Goal: Complete application form

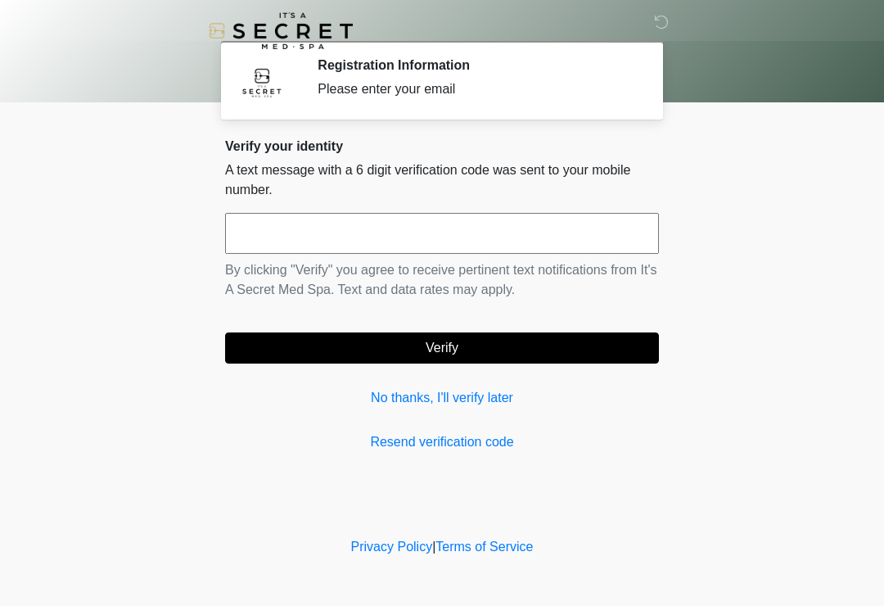
click at [439, 229] on input "text" at bounding box center [442, 233] width 434 height 41
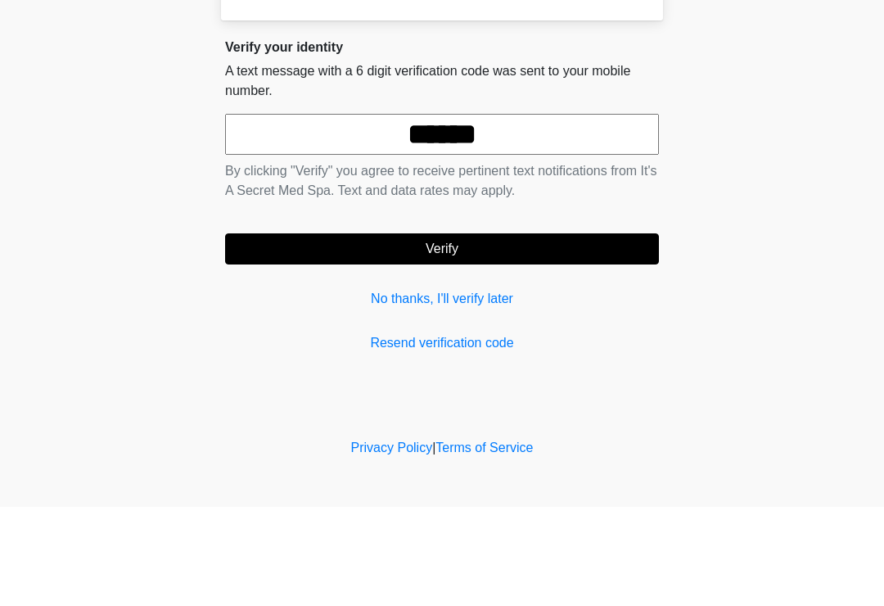
type input "******"
click at [535, 332] on button "Verify" at bounding box center [442, 347] width 434 height 31
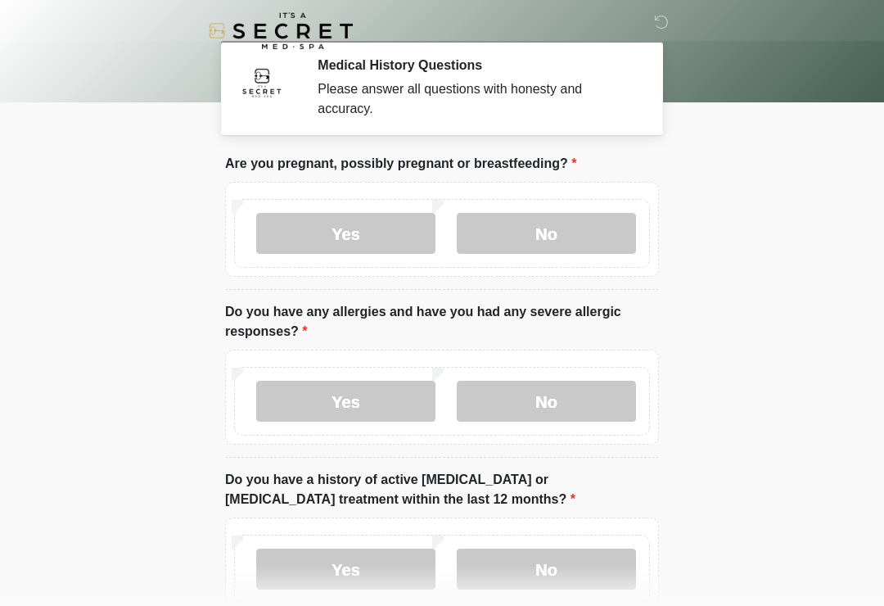
click at [558, 237] on label "No" at bounding box center [546, 233] width 179 height 41
click at [565, 407] on label "No" at bounding box center [546, 401] width 179 height 41
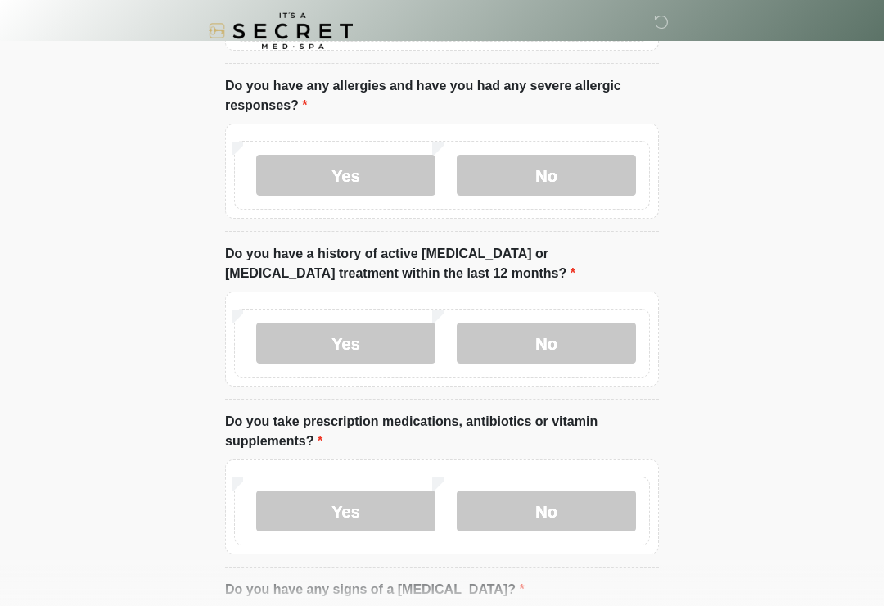
scroll to position [224, 0]
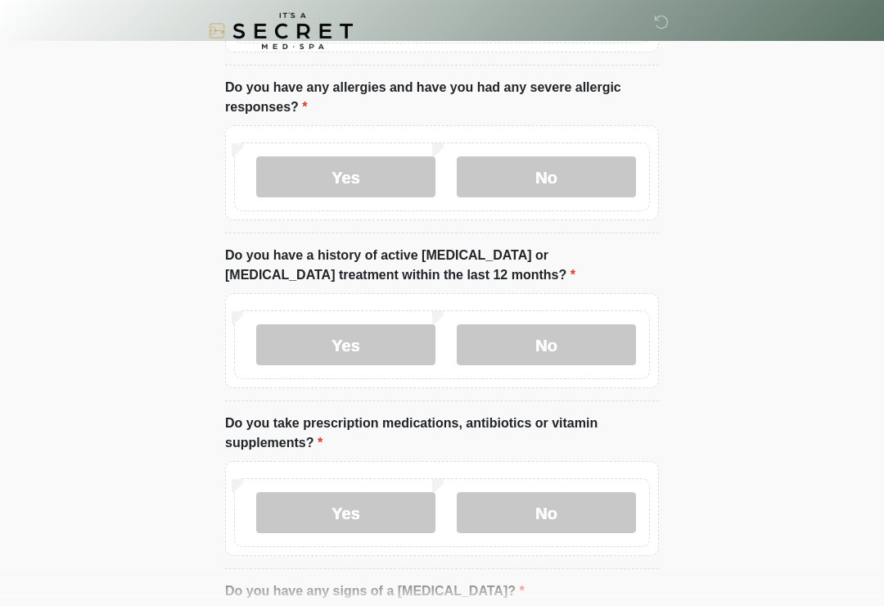
click at [554, 353] on label "No" at bounding box center [546, 344] width 179 height 41
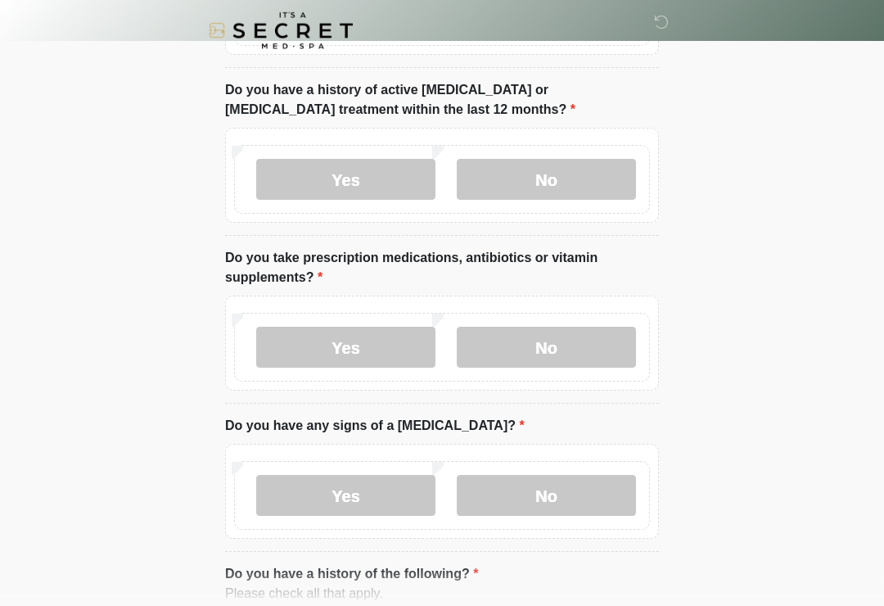
scroll to position [394, 0]
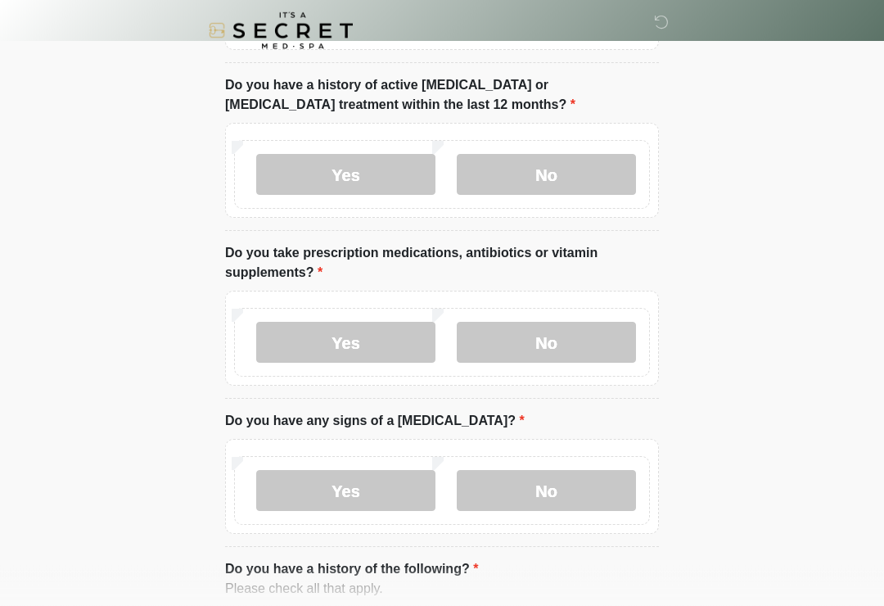
click at [378, 333] on label "Yes" at bounding box center [345, 343] width 179 height 41
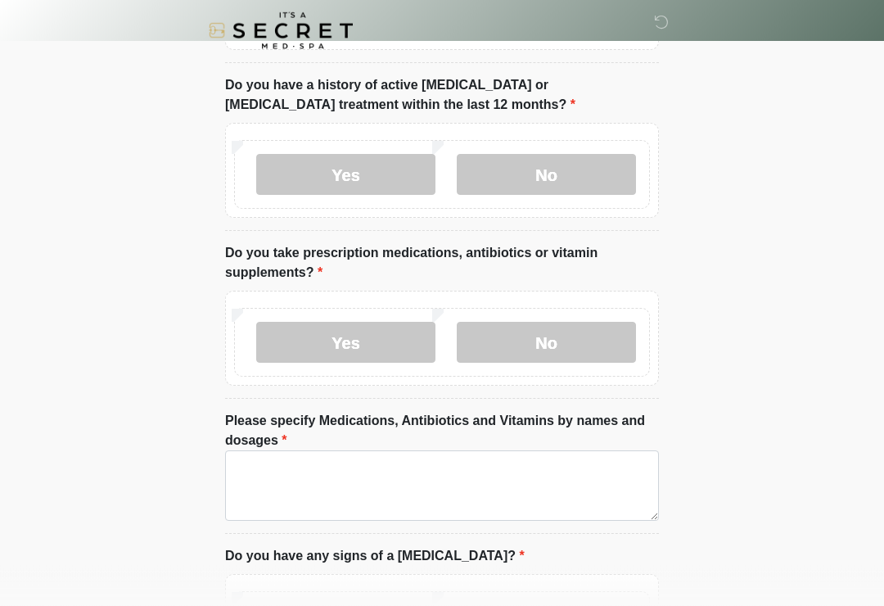
scroll to position [395, 0]
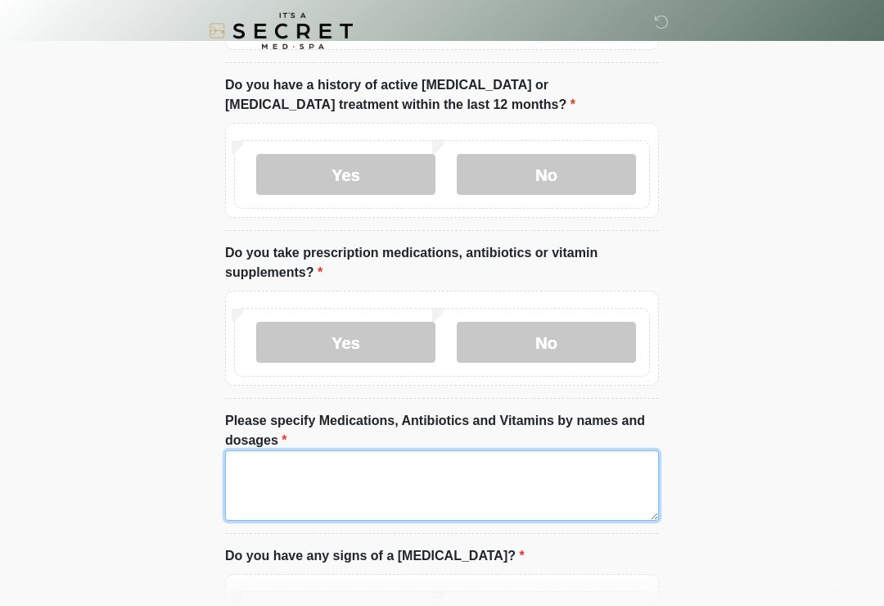
click at [355, 478] on textarea "Please specify Medications, Antibiotics and Vitamins by names and dosages" at bounding box center [442, 485] width 434 height 70
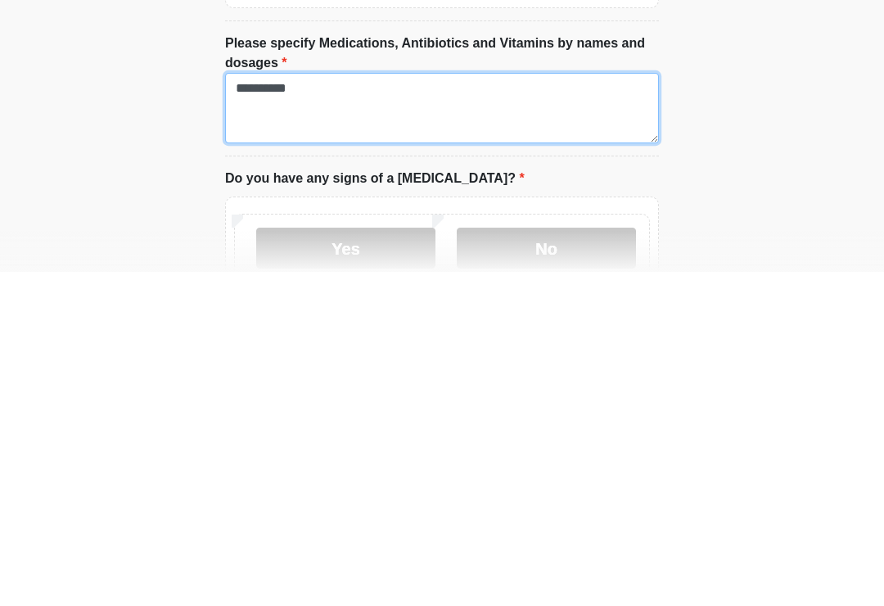
scroll to position [489, 0]
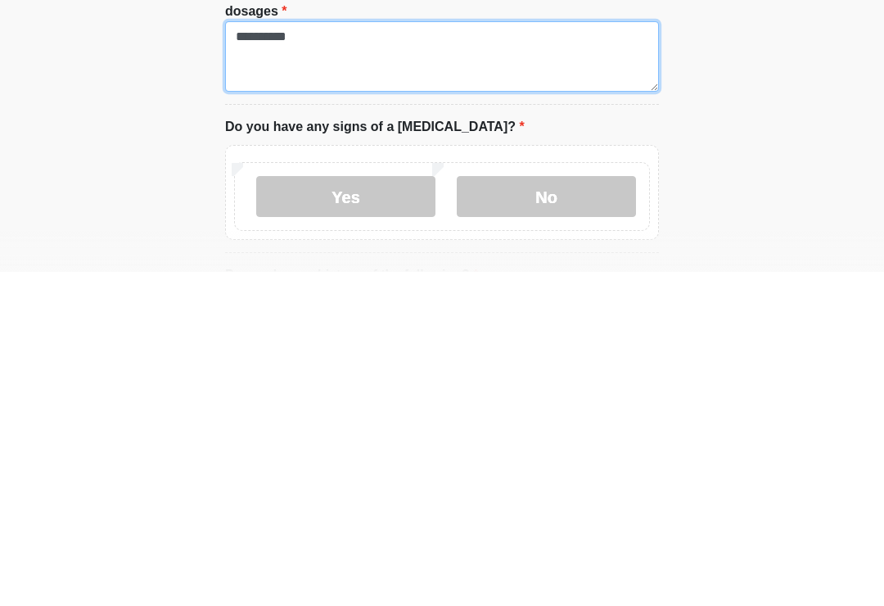
type textarea "*********"
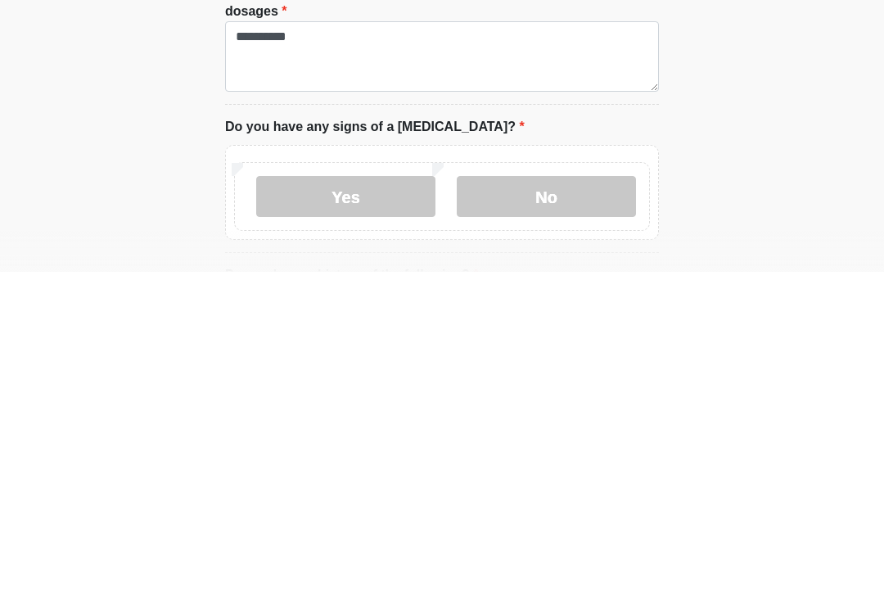
click at [562, 510] on label "No" at bounding box center [546, 530] width 179 height 41
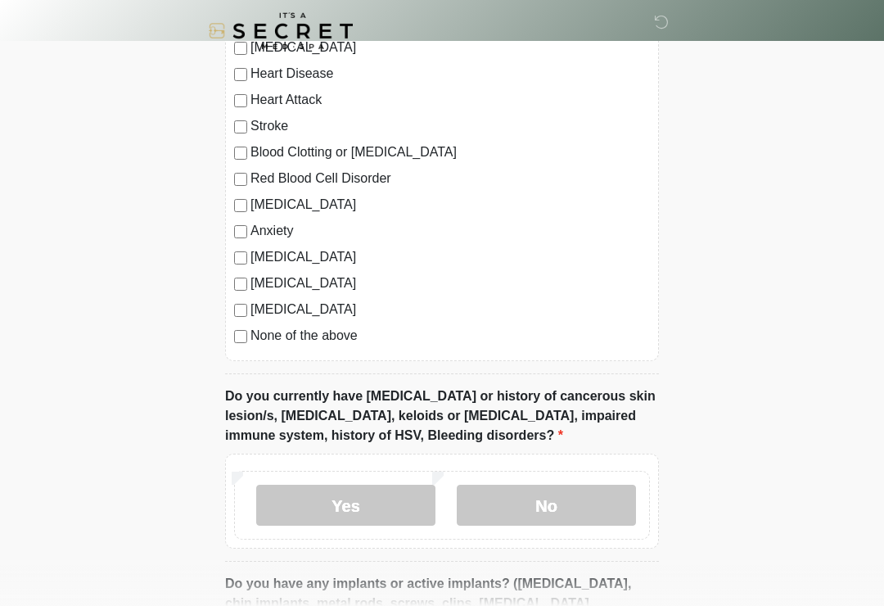
scroll to position [1160, 0]
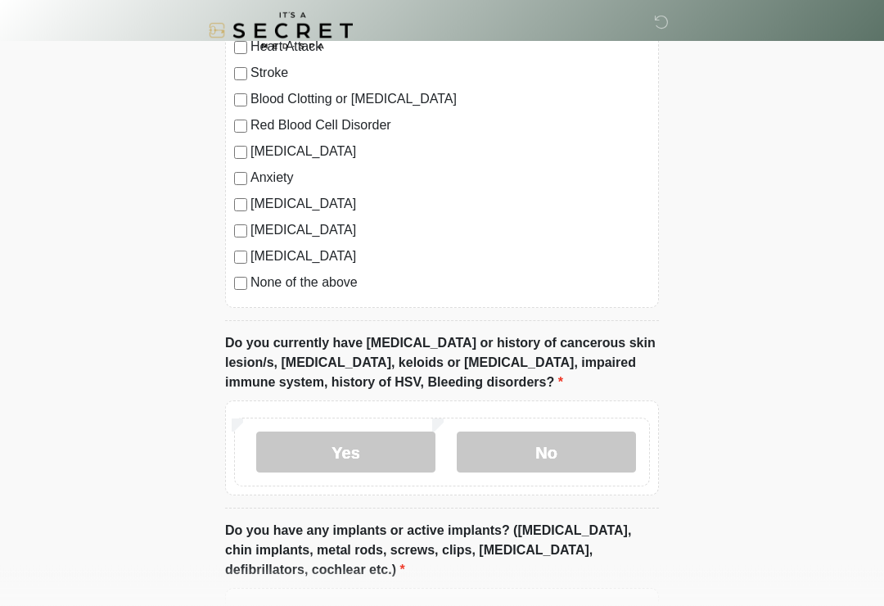
click at [233, 298] on div "High Blood Pressure Heart Disease Heart Attack Stroke Blood Clotting or Bleedin…" at bounding box center [442, 142] width 434 height 332
click at [589, 454] on label "No" at bounding box center [546, 452] width 179 height 41
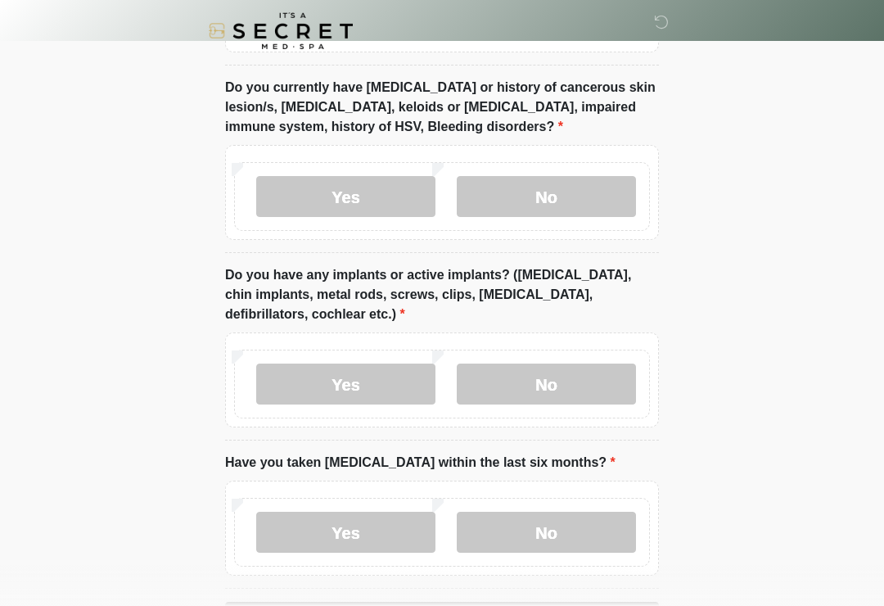
scroll to position [1502, 0]
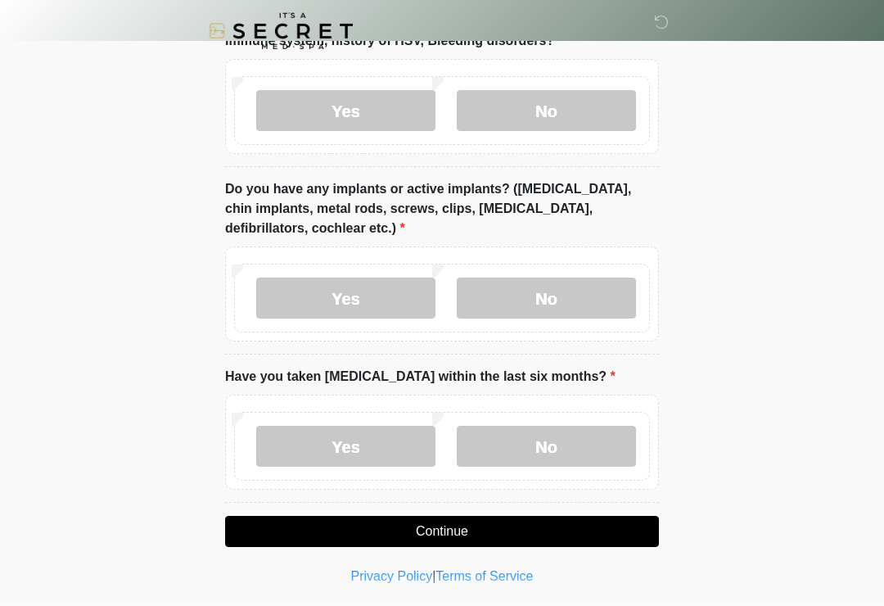
click at [359, 308] on label "Yes" at bounding box center [345, 297] width 179 height 41
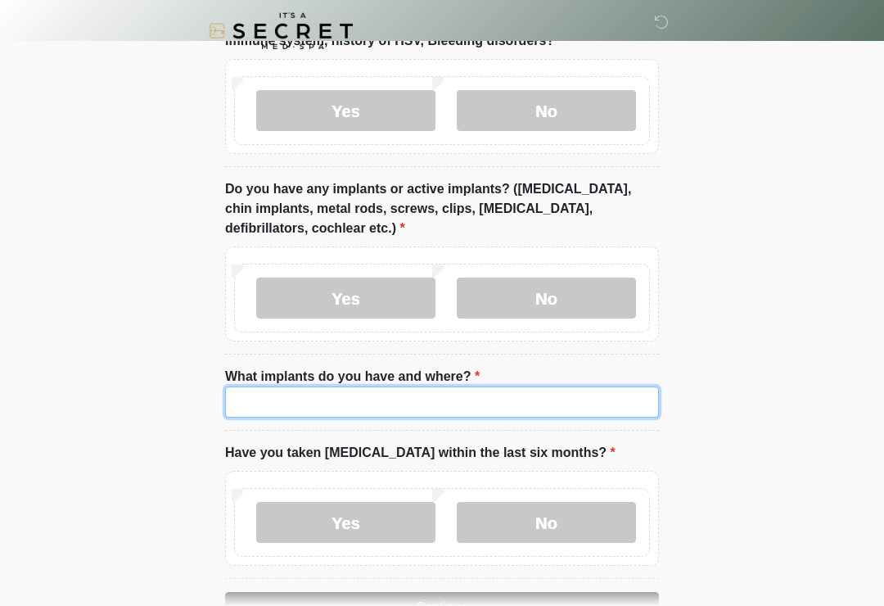
click at [336, 402] on input "What implants do you have and where?" at bounding box center [442, 401] width 434 height 31
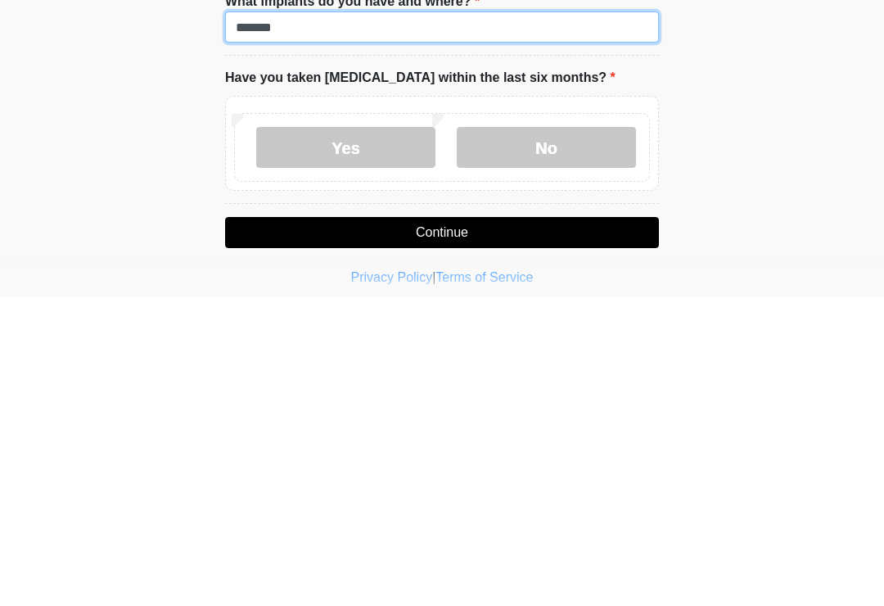
scroll to position [1572, 0]
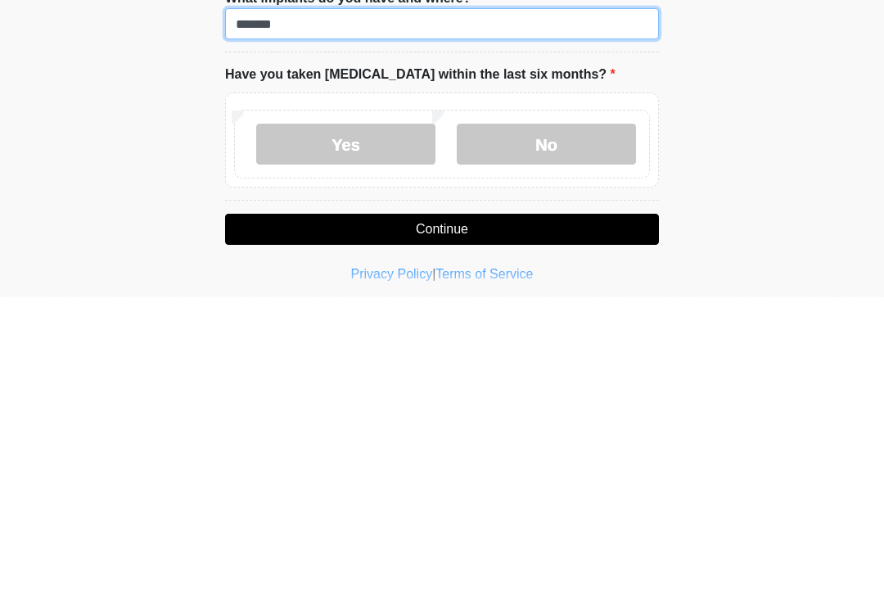
type input "******"
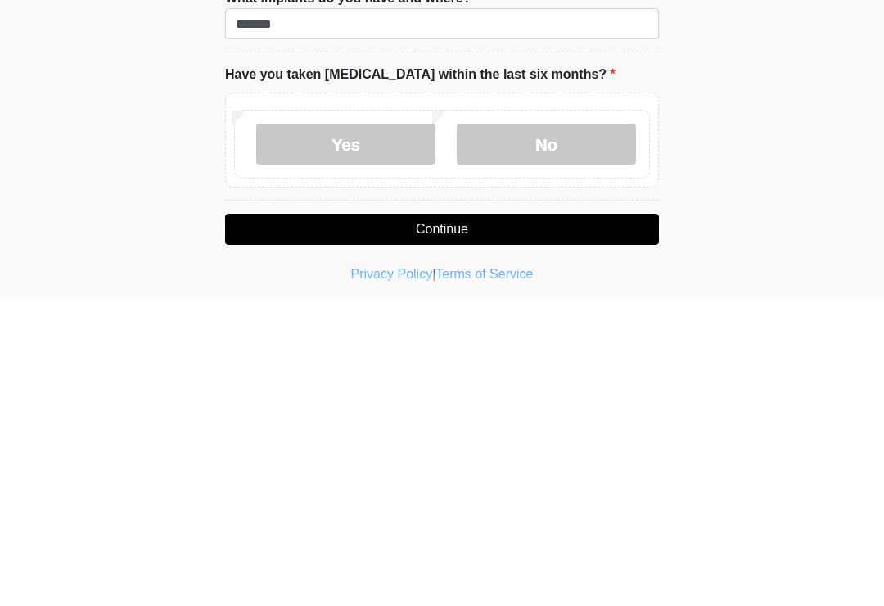
click at [541, 432] on label "No" at bounding box center [546, 452] width 179 height 41
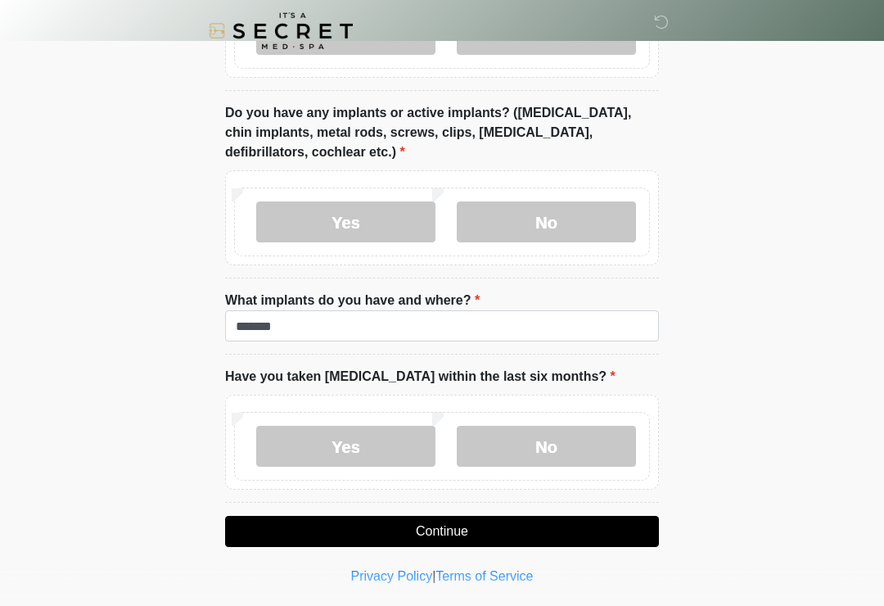
click at [563, 520] on button "Continue" at bounding box center [442, 531] width 434 height 31
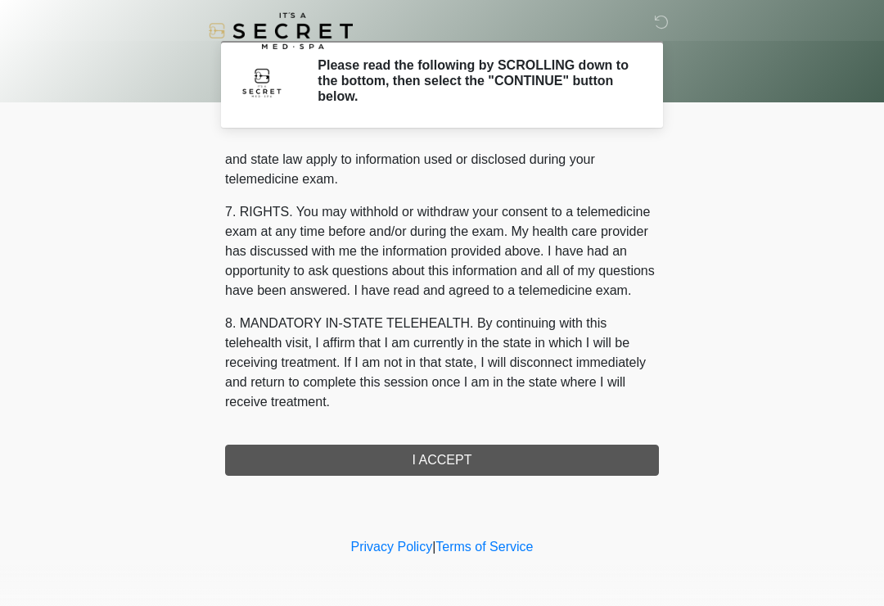
scroll to position [671, 0]
click at [489, 462] on button "I ACCEPT" at bounding box center [442, 459] width 434 height 31
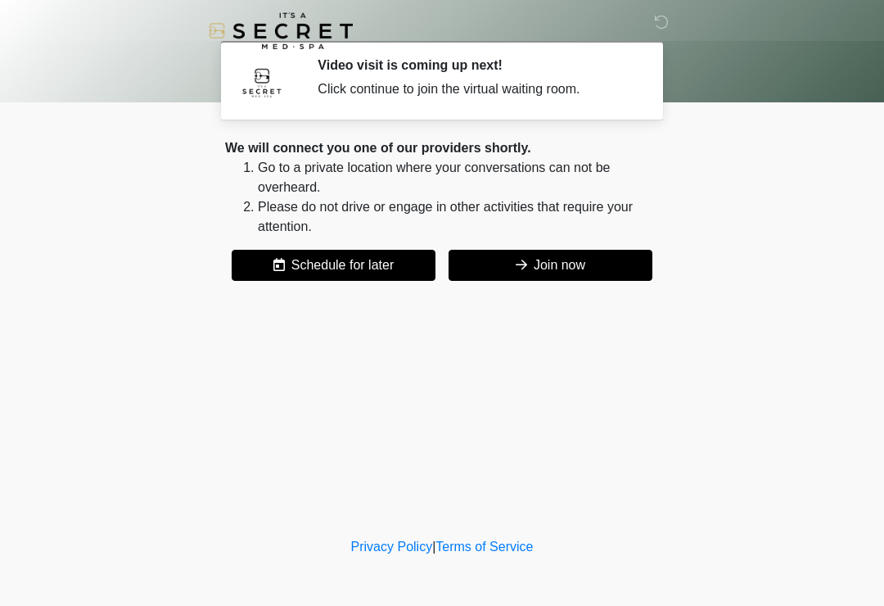
click at [591, 266] on button "Join now" at bounding box center [551, 265] width 204 height 31
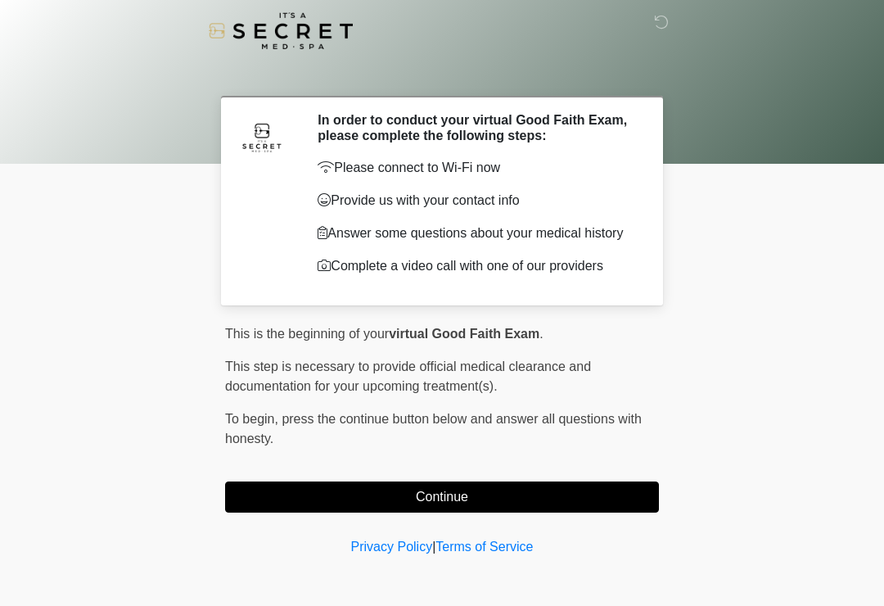
click at [553, 493] on button "Continue" at bounding box center [442, 496] width 434 height 31
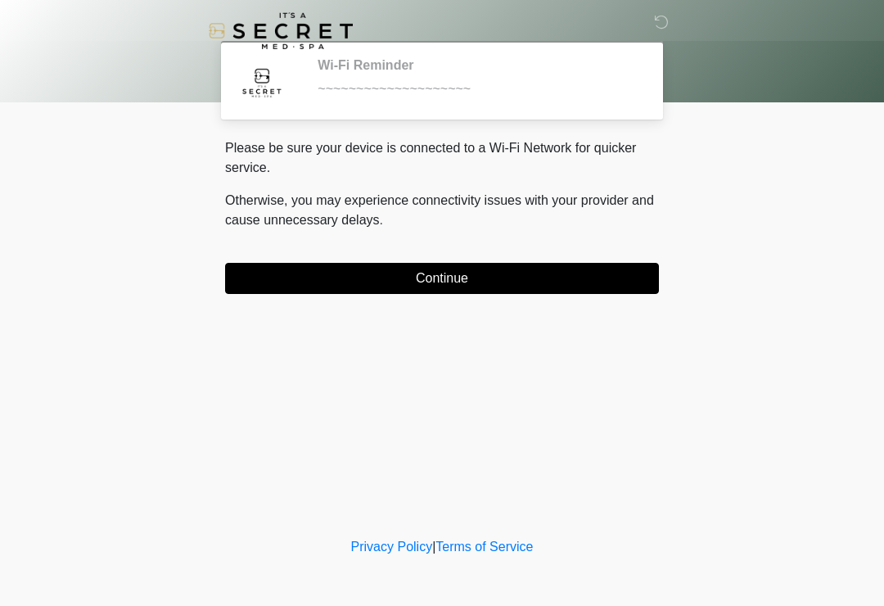
click at [564, 268] on button "Continue" at bounding box center [442, 278] width 434 height 31
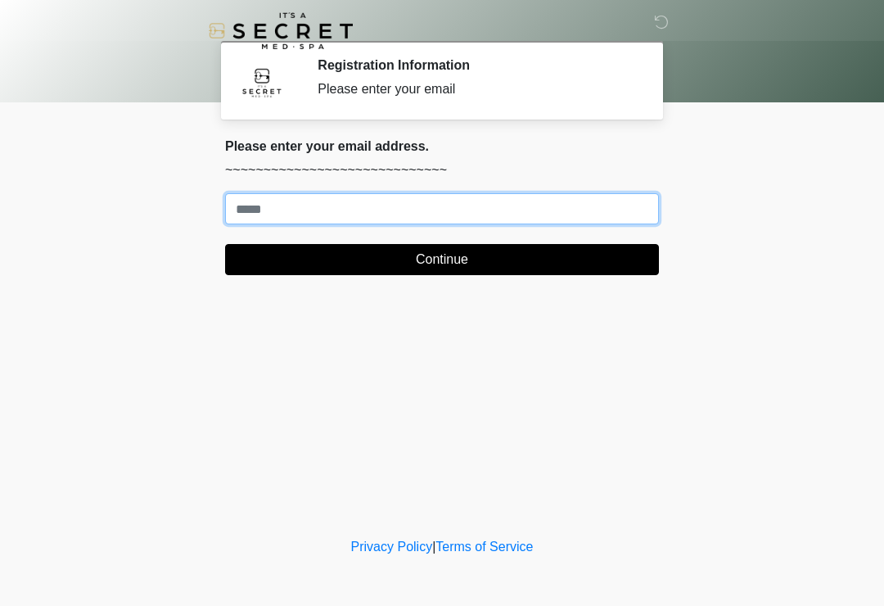
click at [585, 195] on input "Where should we email your treatment plan?" at bounding box center [442, 208] width 434 height 31
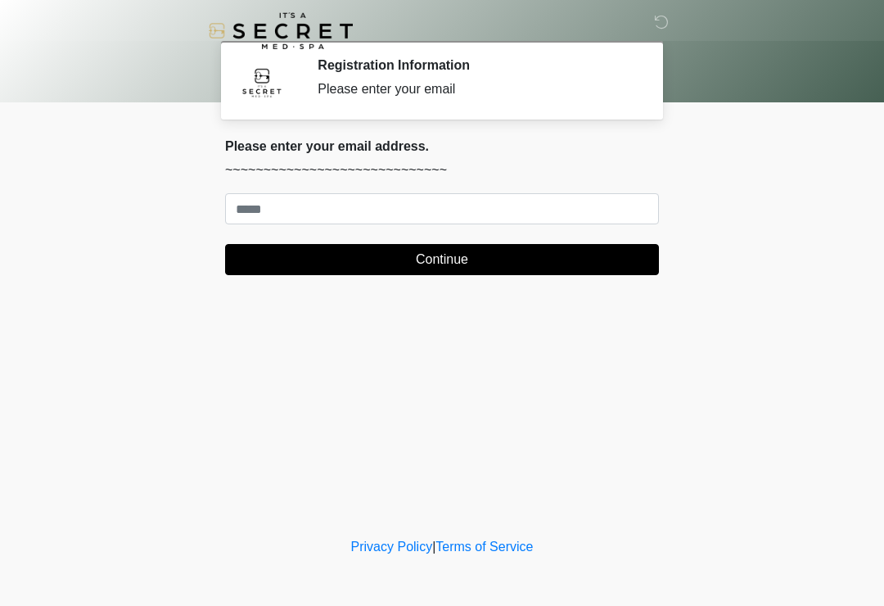
click at [774, 140] on body "‎ ‎ Registration Information Please enter your email Please connect to Wi-Fi no…" at bounding box center [442, 303] width 884 height 606
